Goal: Check status: Check status

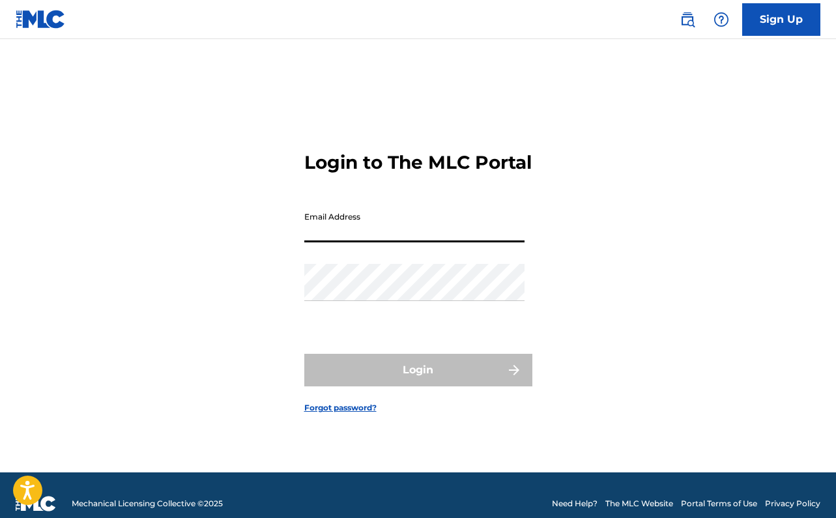
click at [341, 240] on input "Email Address" at bounding box center [414, 223] width 220 height 37
click at [375, 240] on input "Email Address" at bounding box center [414, 223] width 220 height 37
type input "[EMAIL_ADDRESS][DOMAIN_NAME]"
click at [390, 313] on div "Password" at bounding box center [414, 293] width 220 height 59
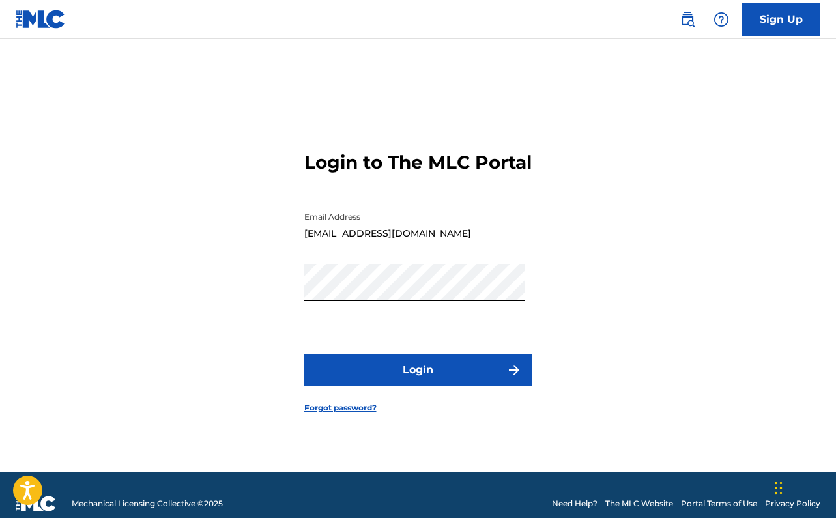
click at [421, 375] on button "Login" at bounding box center [418, 370] width 228 height 33
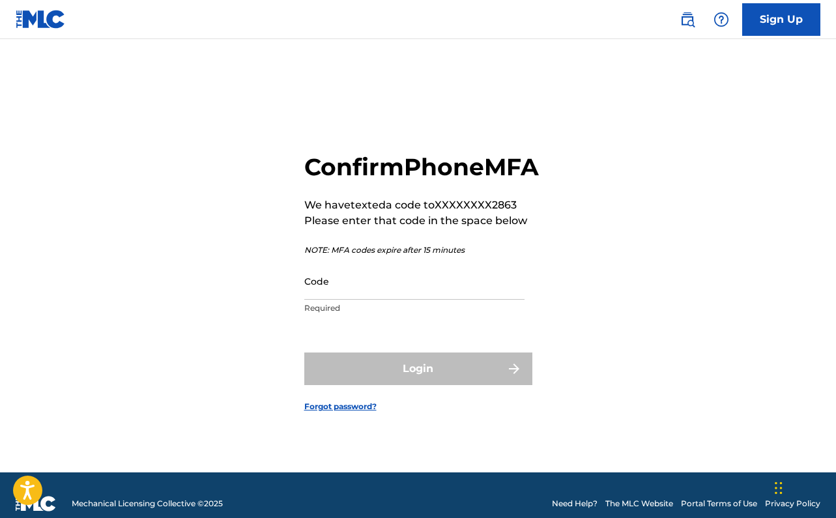
click at [360, 300] on input "Code" at bounding box center [414, 281] width 220 height 37
click at [502, 256] on p "NOTE: MFA codes expire after 15 minutes" at bounding box center [421, 250] width 235 height 12
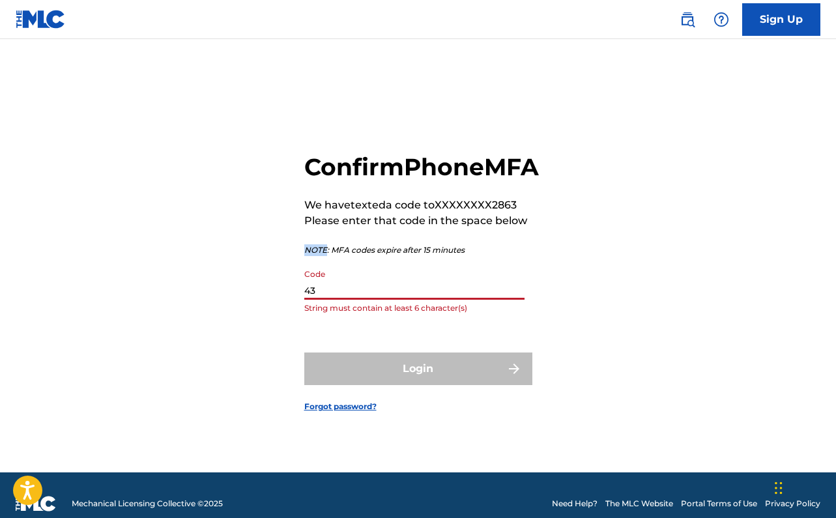
click at [502, 256] on p "NOTE: MFA codes expire after 15 minutes" at bounding box center [421, 250] width 235 height 12
click at [394, 314] on p "String must contain at least 6 character(s)" at bounding box center [414, 308] width 220 height 12
click at [392, 300] on input "43" at bounding box center [414, 281] width 220 height 37
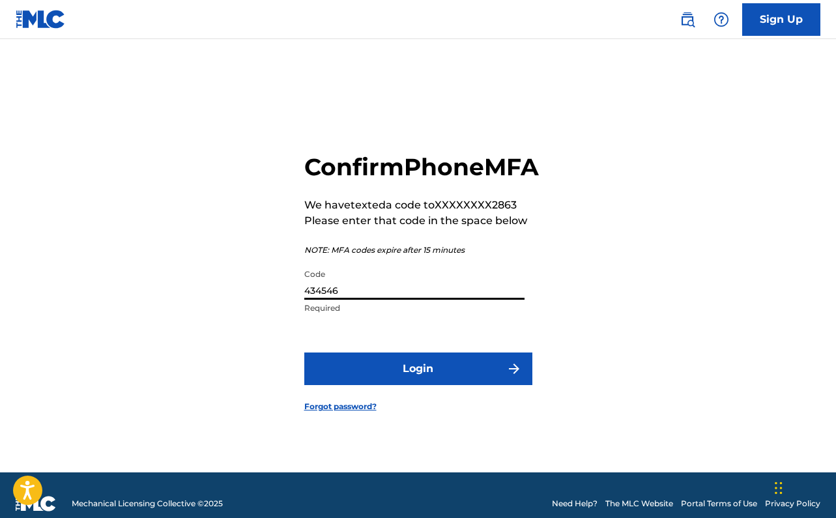
type input "434546"
click at [419, 375] on button "Login" at bounding box center [418, 368] width 228 height 33
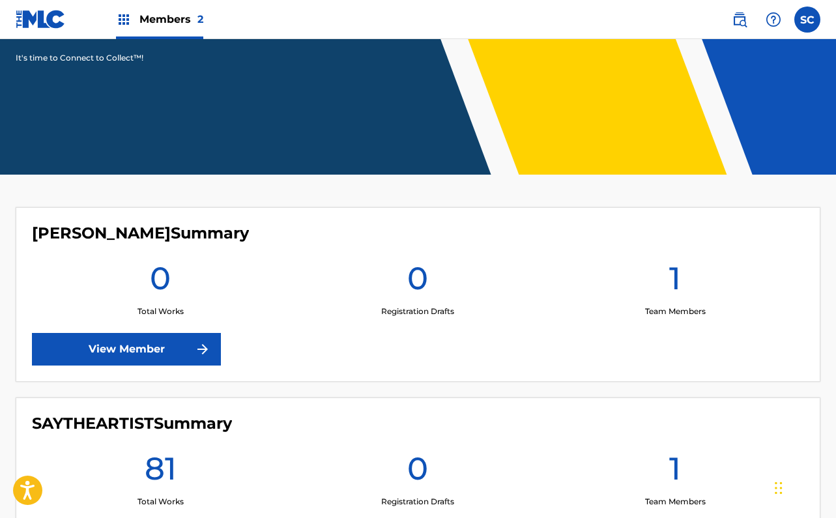
scroll to position [339, 0]
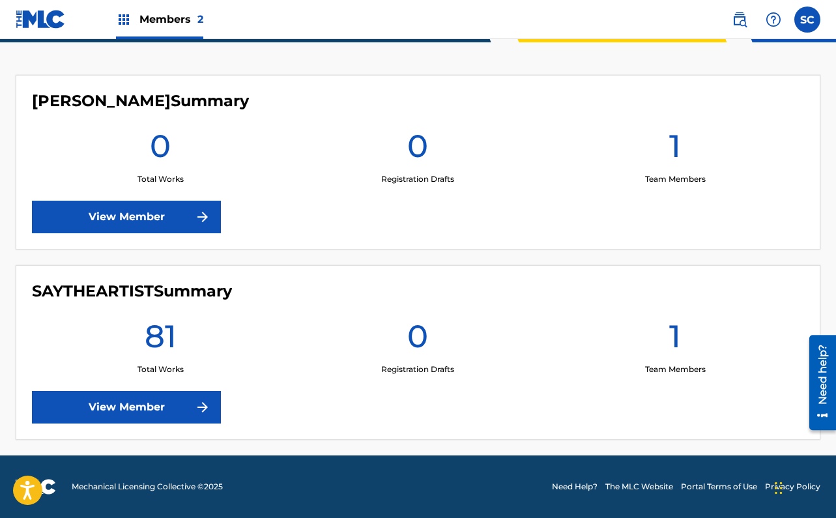
click at [165, 400] on link "View Member" at bounding box center [126, 407] width 189 height 33
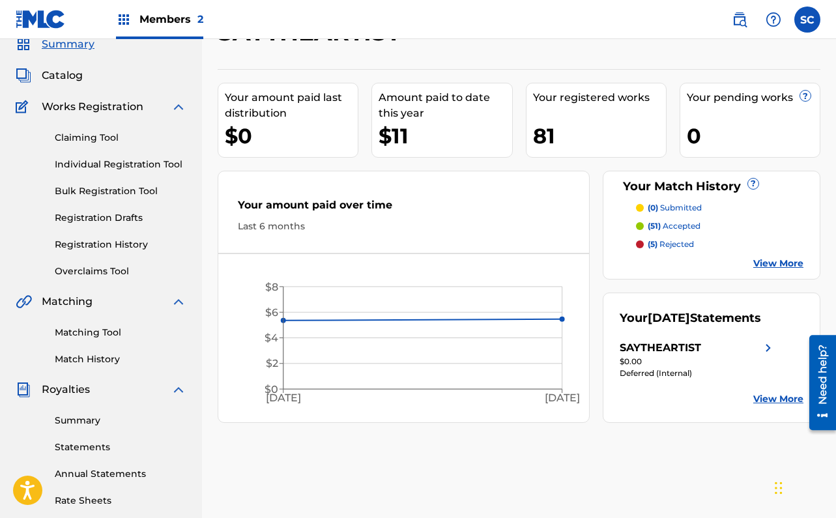
scroll to position [55, 0]
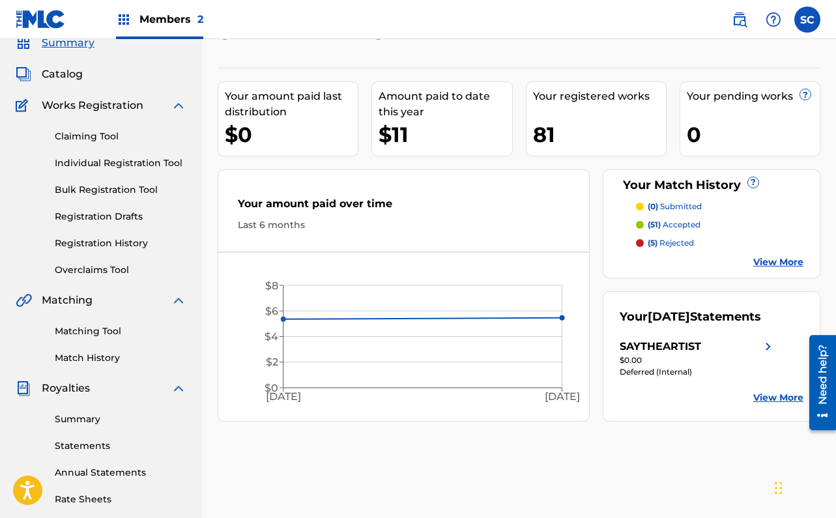
click at [751, 344] on div "SAYTHEARTIST" at bounding box center [698, 347] width 156 height 16
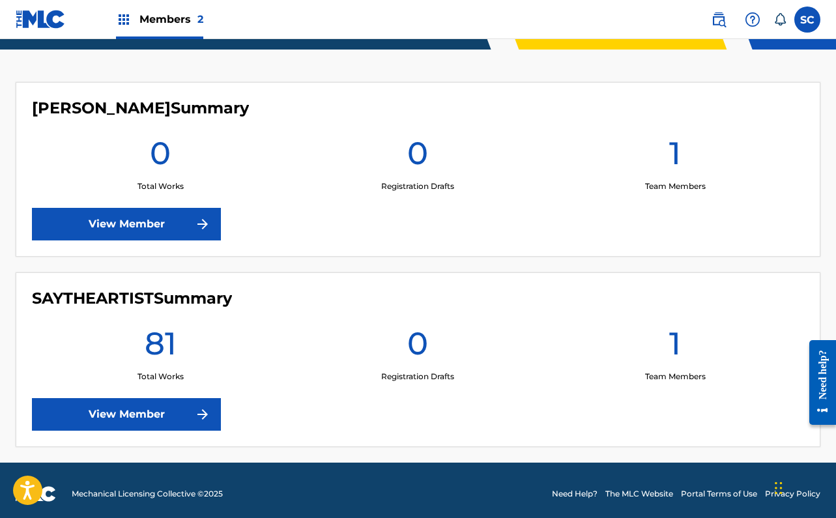
scroll to position [339, 0]
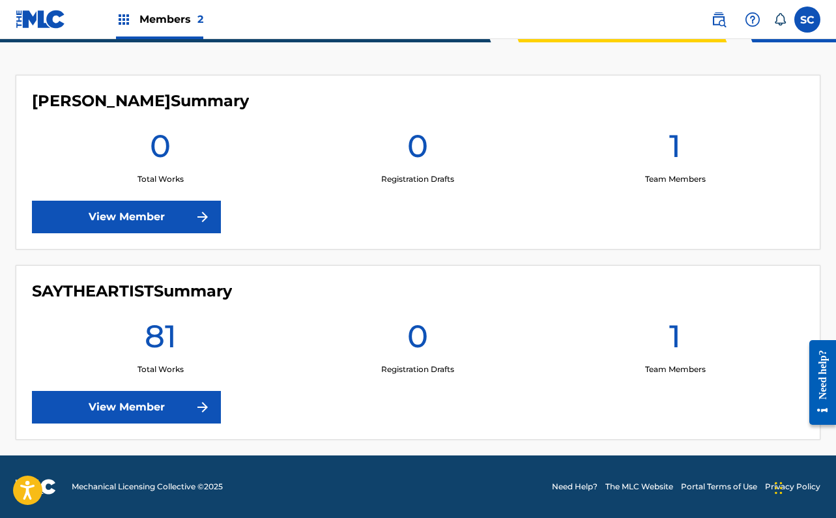
click at [153, 414] on link "View Member" at bounding box center [126, 407] width 189 height 33
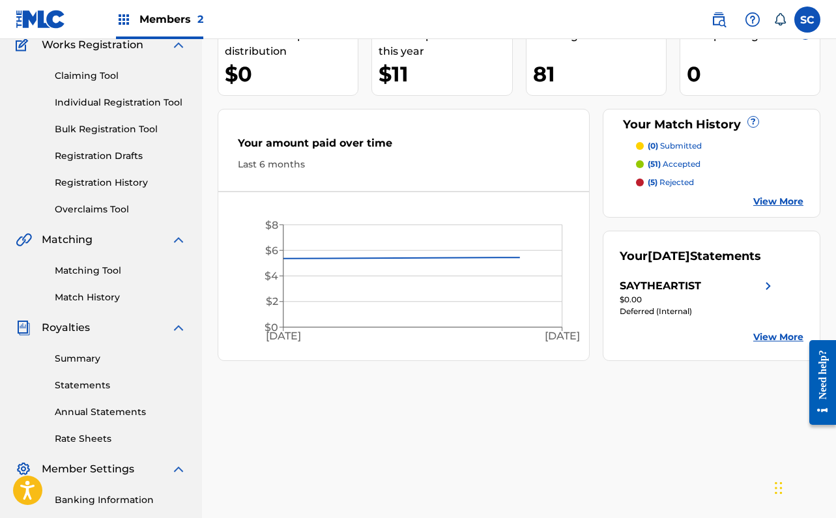
scroll to position [136, 0]
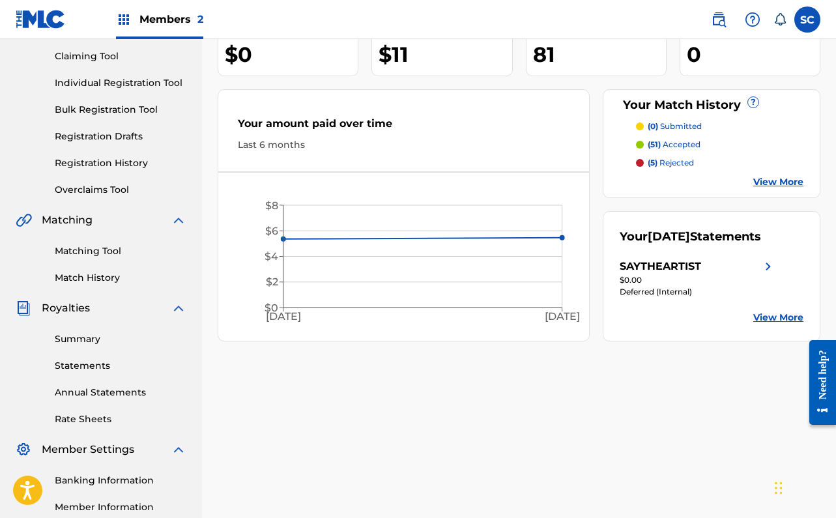
click at [768, 274] on div "$0.00" at bounding box center [698, 280] width 156 height 12
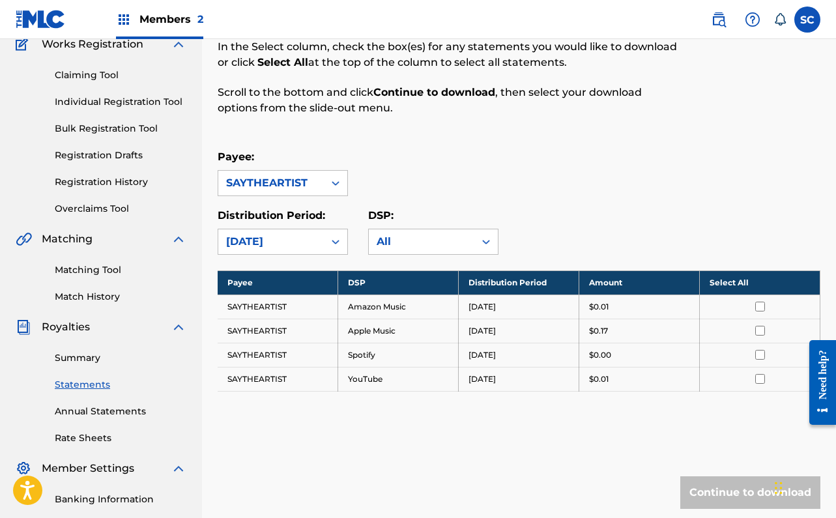
scroll to position [126, 0]
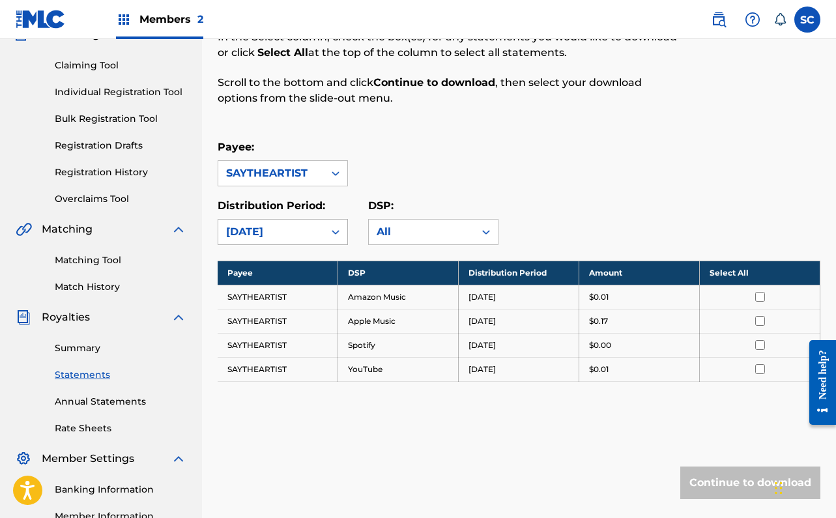
click at [291, 237] on div "[DATE]" at bounding box center [271, 232] width 90 height 16
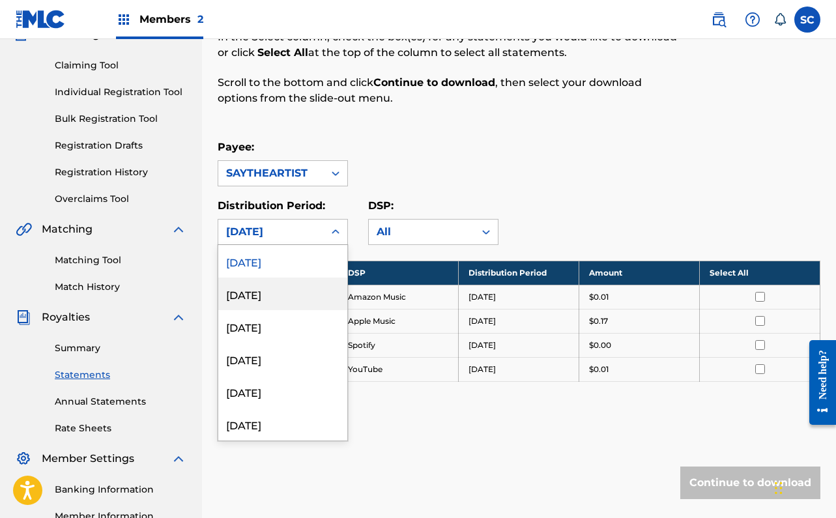
click at [278, 287] on div "[DATE]" at bounding box center [282, 294] width 129 height 33
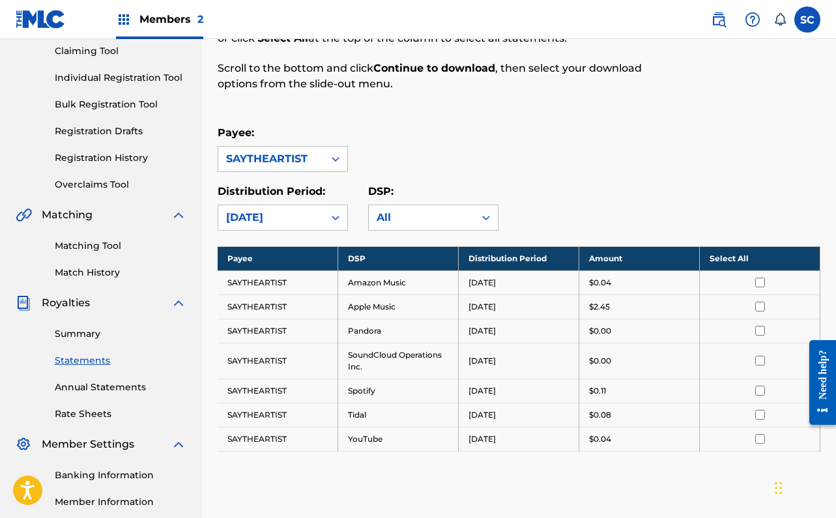
scroll to position [143, 0]
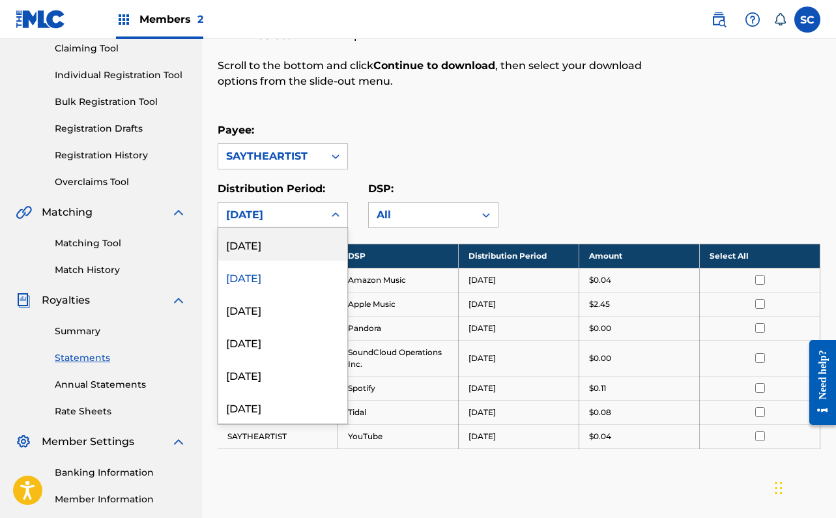
click at [291, 219] on div "July 2025" at bounding box center [271, 215] width 90 height 16
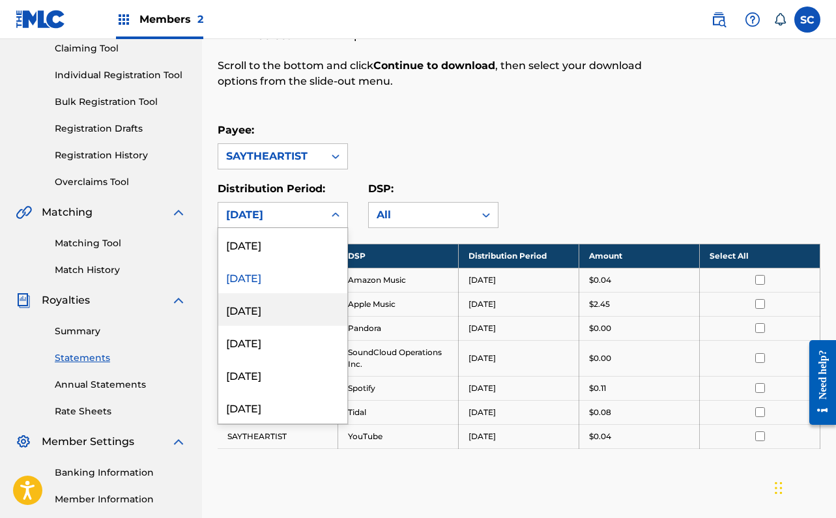
click at [277, 317] on div "June 2025" at bounding box center [282, 309] width 129 height 33
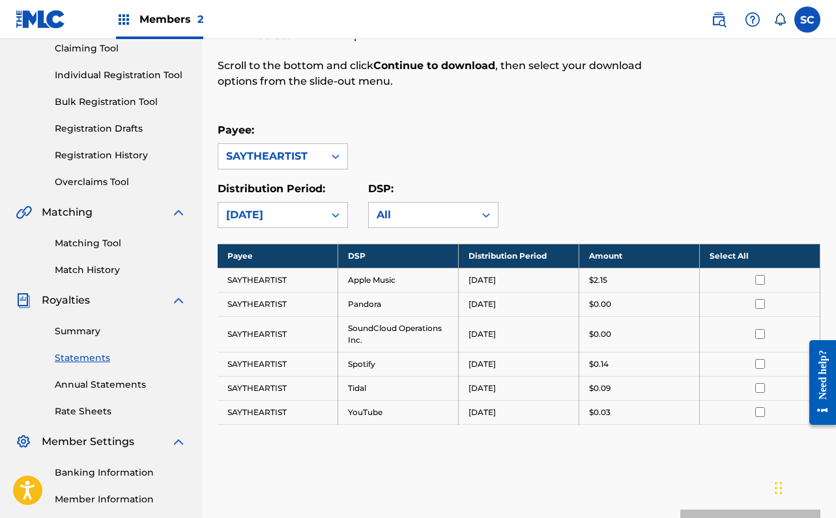
click at [296, 212] on div "June 2025" at bounding box center [271, 215] width 90 height 16
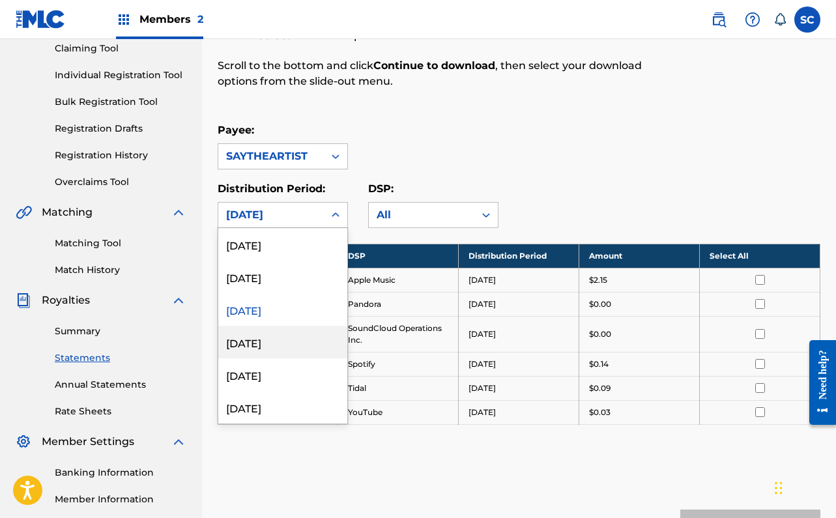
click at [280, 341] on div "May 2025" at bounding box center [282, 342] width 129 height 33
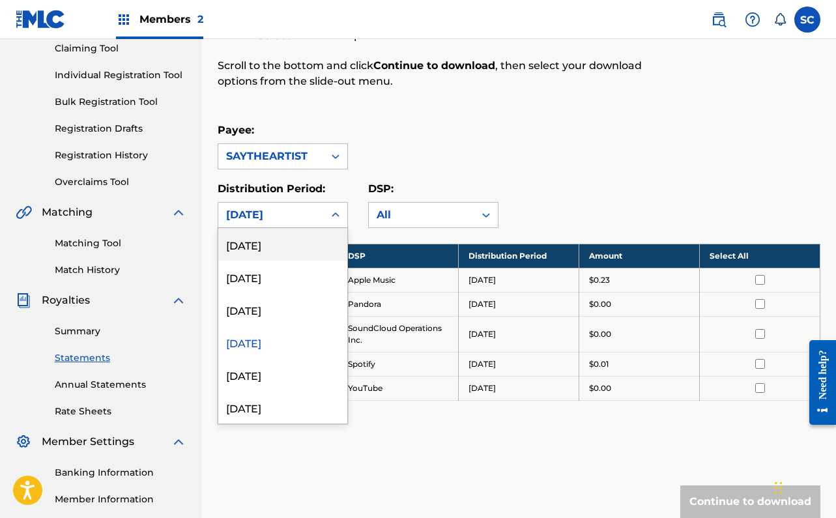
click at [277, 208] on div "May 2025" at bounding box center [271, 215] width 90 height 16
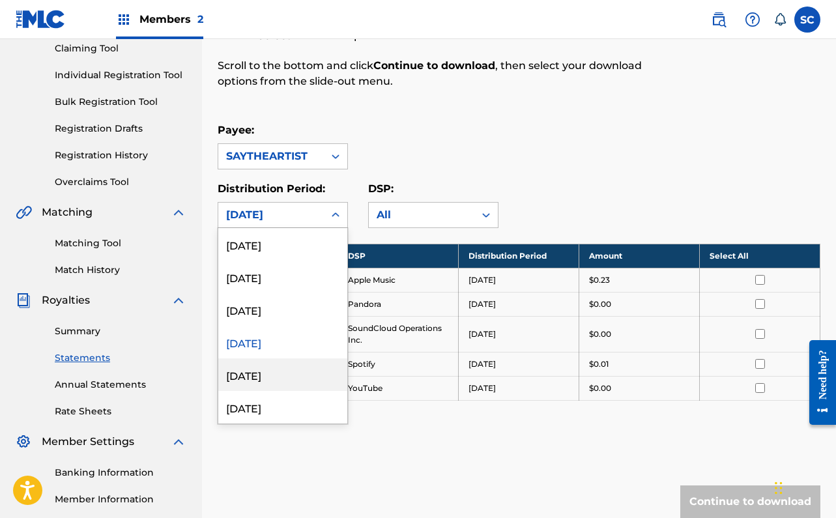
click at [273, 368] on div "April 2025" at bounding box center [282, 374] width 129 height 33
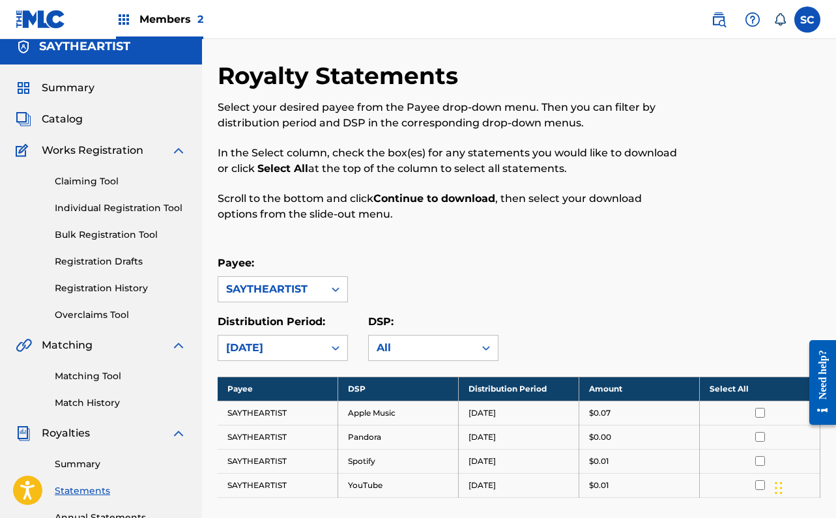
scroll to position [7, 0]
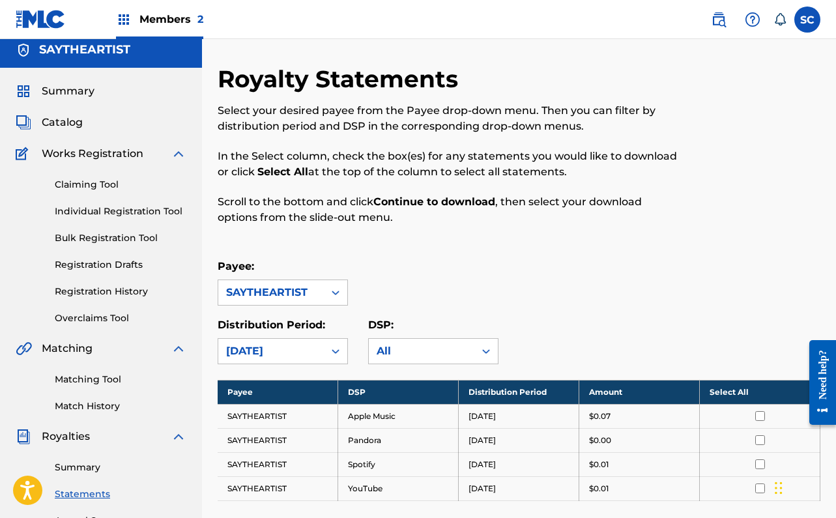
click at [172, 153] on img at bounding box center [179, 154] width 16 height 16
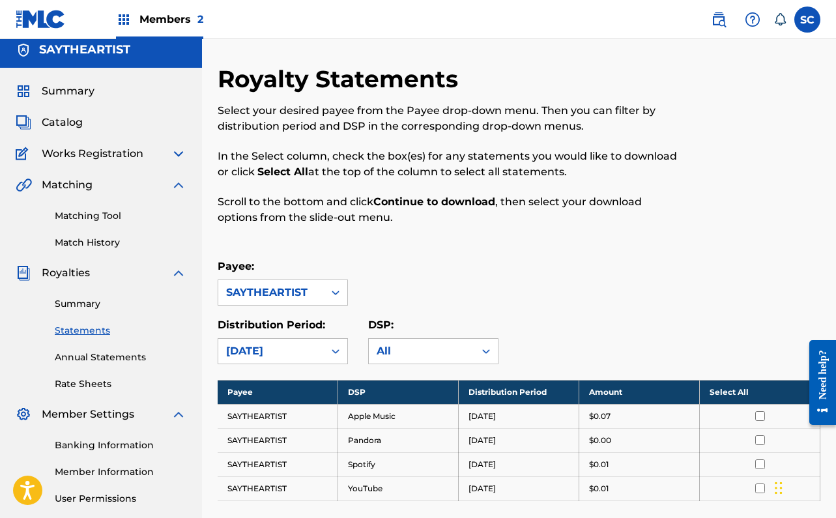
click at [175, 153] on img at bounding box center [179, 154] width 16 height 16
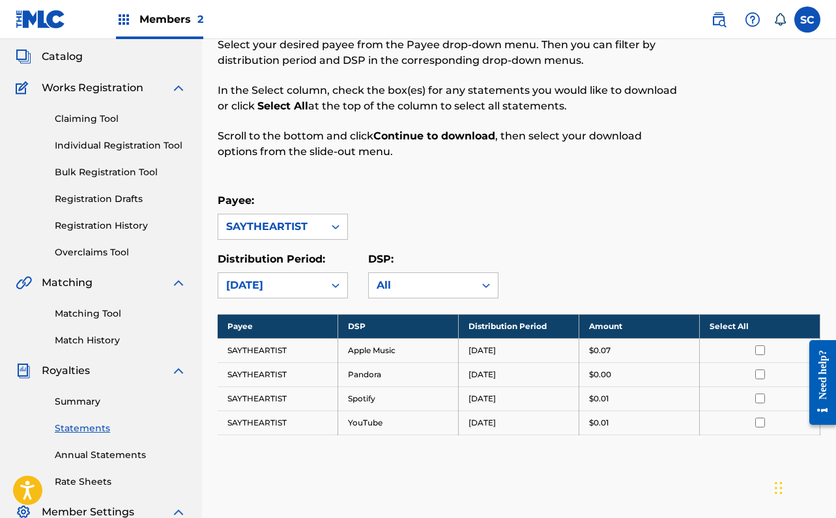
scroll to position [77, 0]
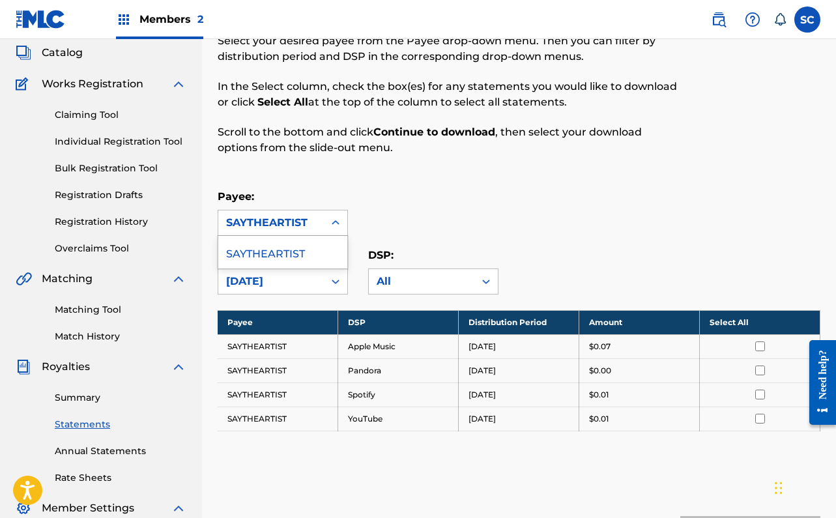
click at [277, 228] on div "SAYTHEARTIST" at bounding box center [271, 223] width 90 height 16
click at [279, 210] on div "SAYTHEARTIST" at bounding box center [283, 223] width 130 height 26
click at [423, 298] on div "Royalty Statements Select your desired payee from the Payee drop-down menu. The…" at bounding box center [519, 298] width 603 height 606
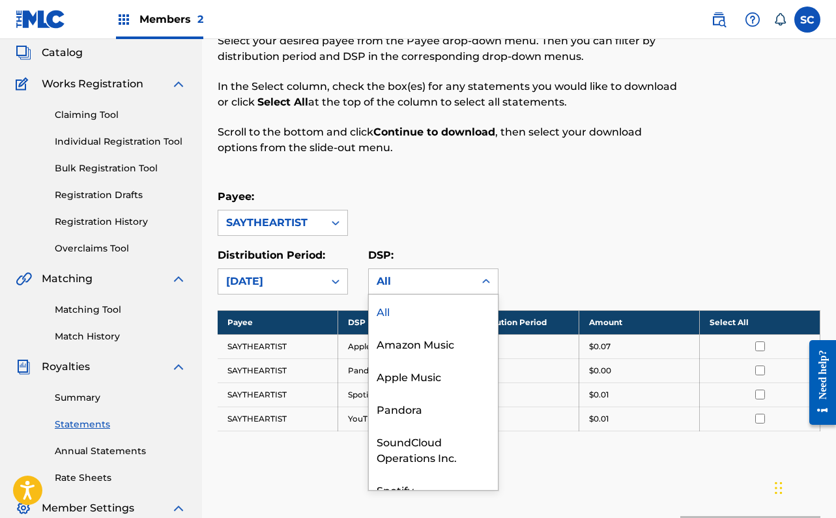
click at [423, 285] on div "All" at bounding box center [422, 282] width 90 height 16
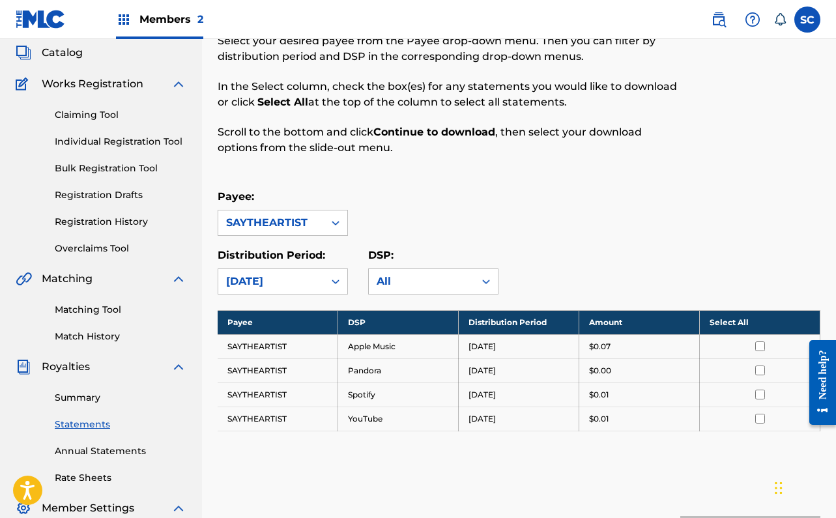
click at [423, 285] on div "All" at bounding box center [422, 282] width 90 height 16
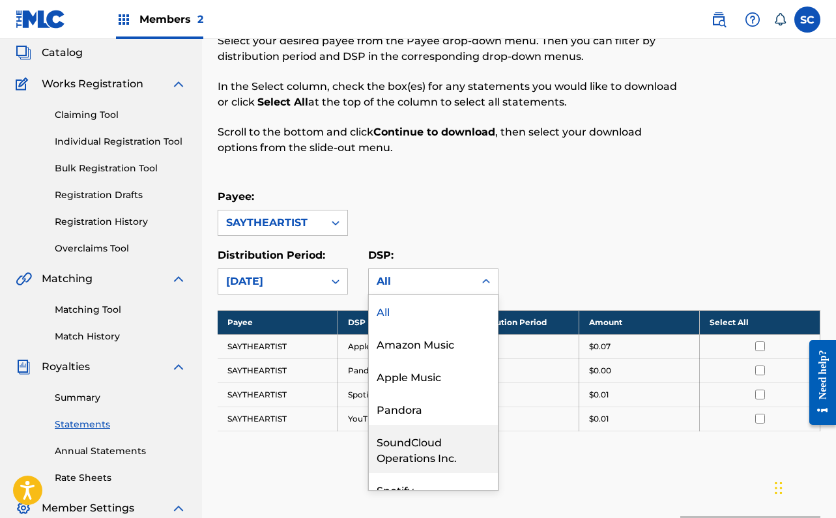
click at [404, 450] on div "SoundCloud Operations Inc." at bounding box center [433, 449] width 129 height 48
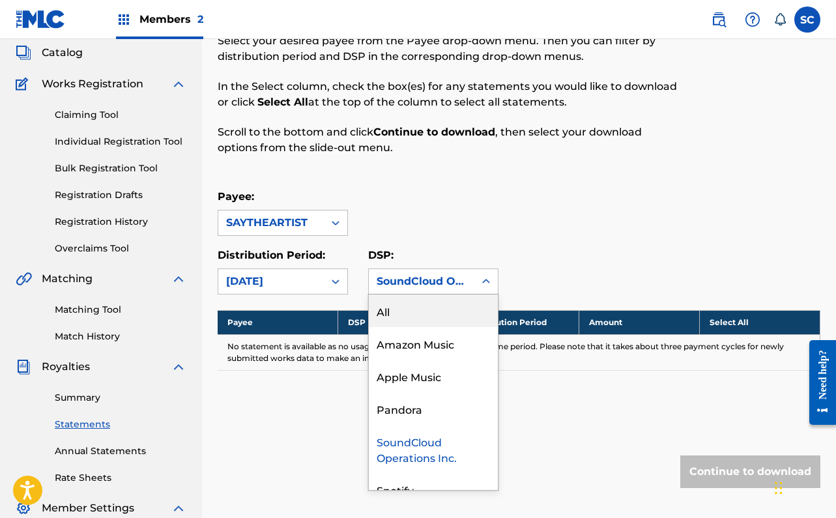
click at [407, 293] on div "SoundCloud Operations Inc." at bounding box center [422, 281] width 106 height 25
click at [415, 305] on div "All" at bounding box center [433, 311] width 129 height 33
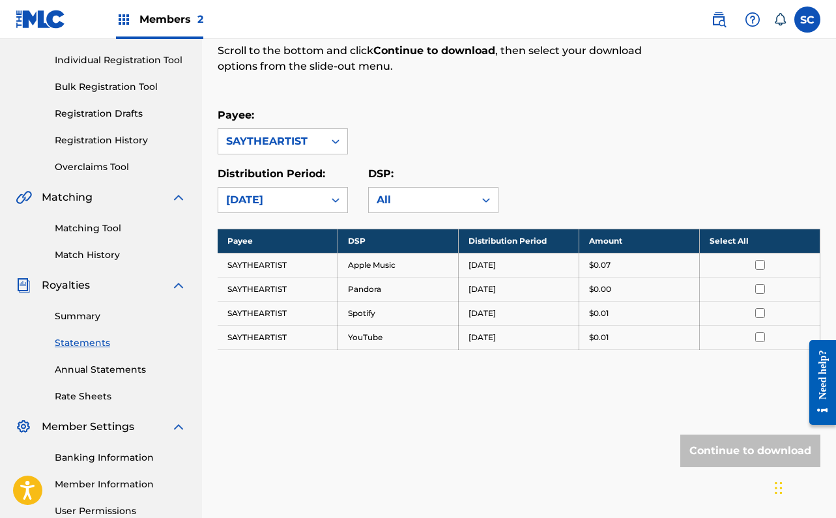
scroll to position [187, 0]
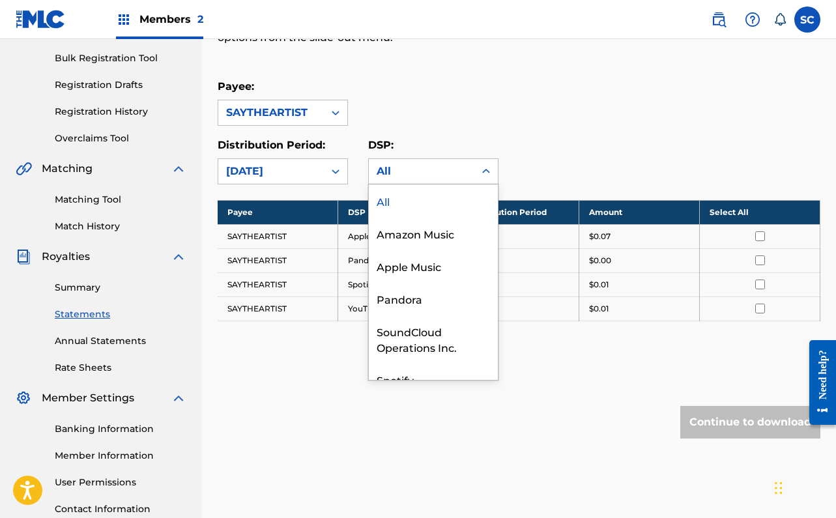
click at [393, 173] on div "All" at bounding box center [422, 172] width 90 height 16
click at [419, 349] on div "SoundCloud Operations Inc." at bounding box center [433, 339] width 129 height 48
